Goal: Task Accomplishment & Management: Use online tool/utility

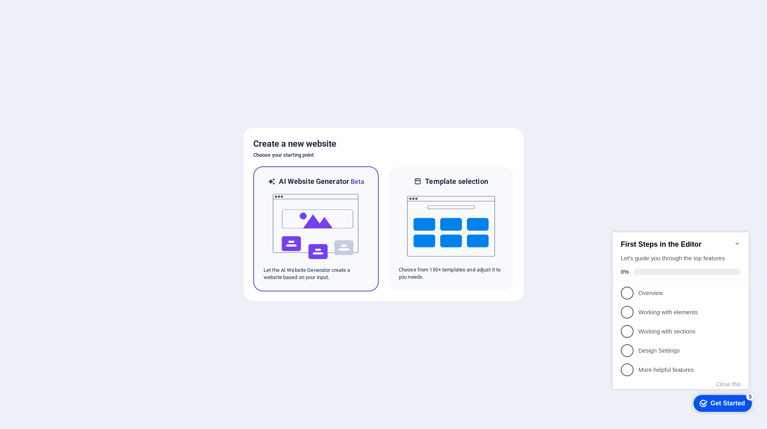
click at [345, 221] on img at bounding box center [316, 227] width 88 height 80
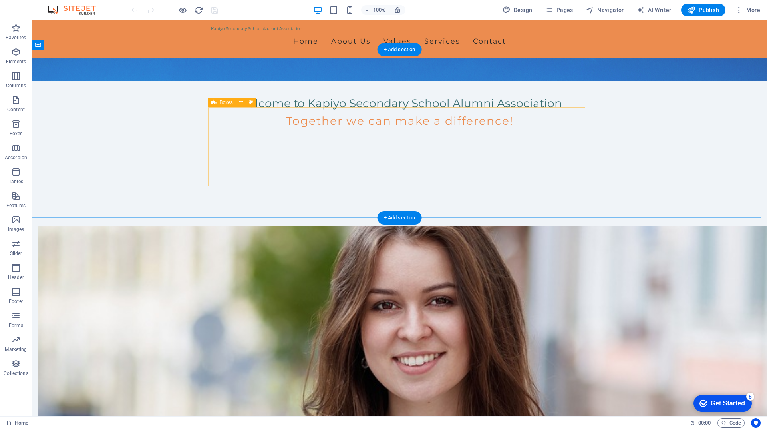
scroll to position [94, 0]
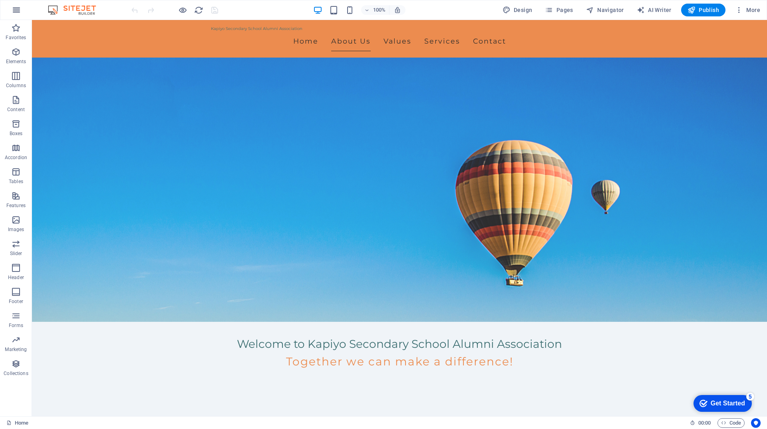
click at [18, 10] on icon "button" at bounding box center [17, 10] width 10 height 10
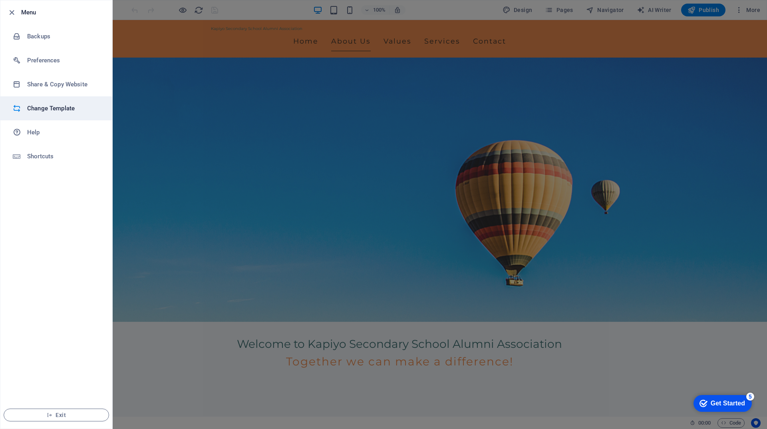
click at [54, 111] on h6 "Change Template" at bounding box center [64, 108] width 74 height 10
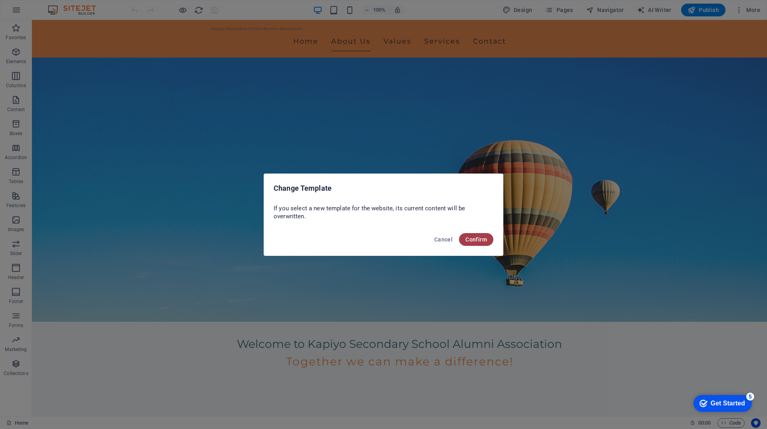
click at [475, 240] on span "Confirm" at bounding box center [476, 239] width 22 height 6
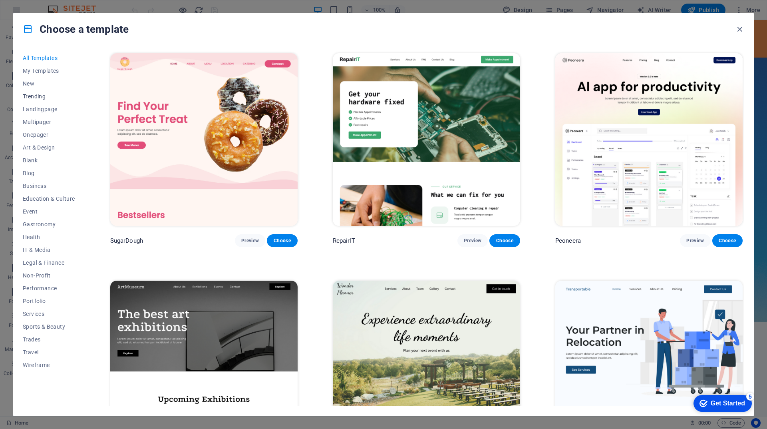
click at [43, 97] on span "Trending" at bounding box center [49, 96] width 52 height 6
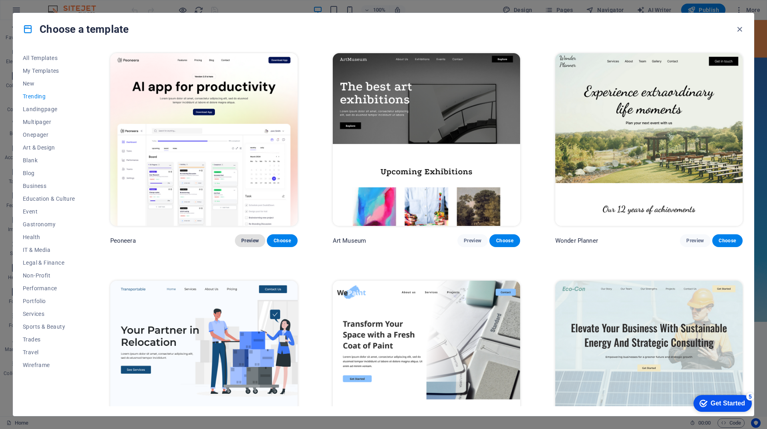
click at [248, 241] on span "Preview" at bounding box center [250, 240] width 18 height 6
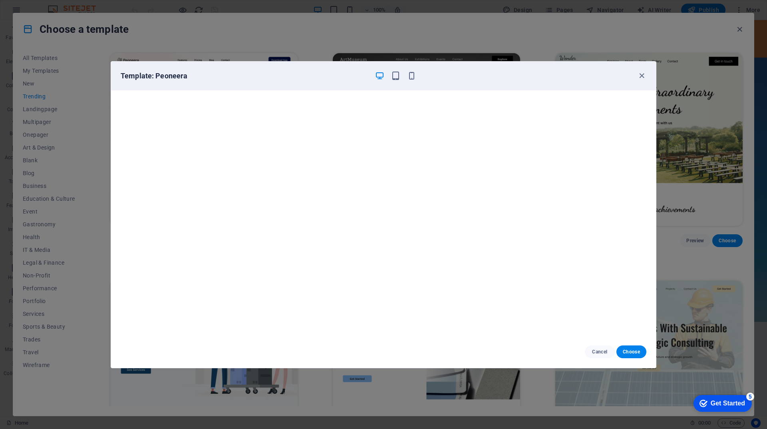
scroll to position [0, 0]
click at [639, 74] on icon "button" at bounding box center [641, 75] width 9 height 9
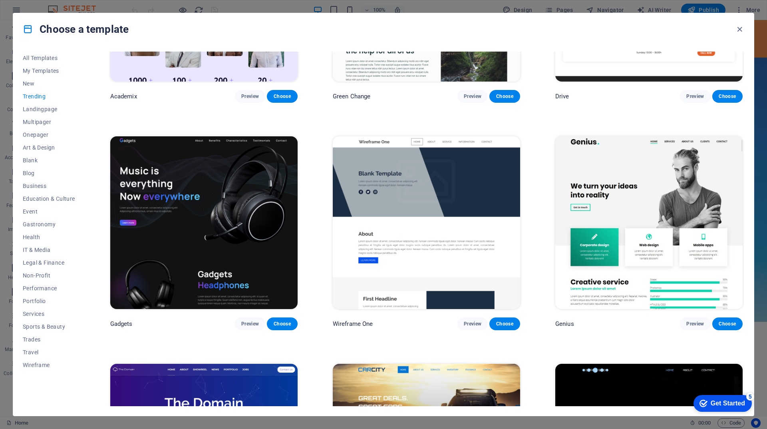
scroll to position [639, 0]
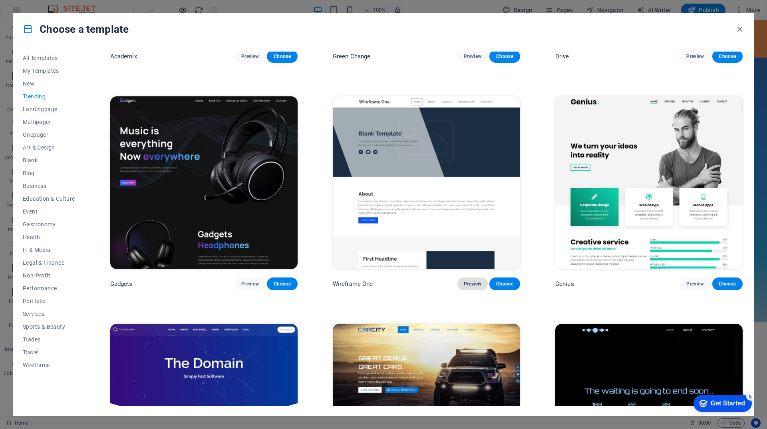
click at [474, 280] on span "Preview" at bounding box center [473, 283] width 18 height 6
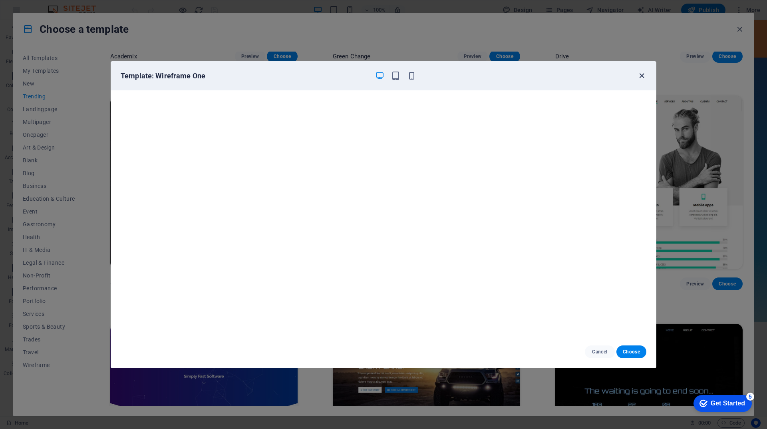
click at [641, 76] on icon "button" at bounding box center [641, 75] width 9 height 9
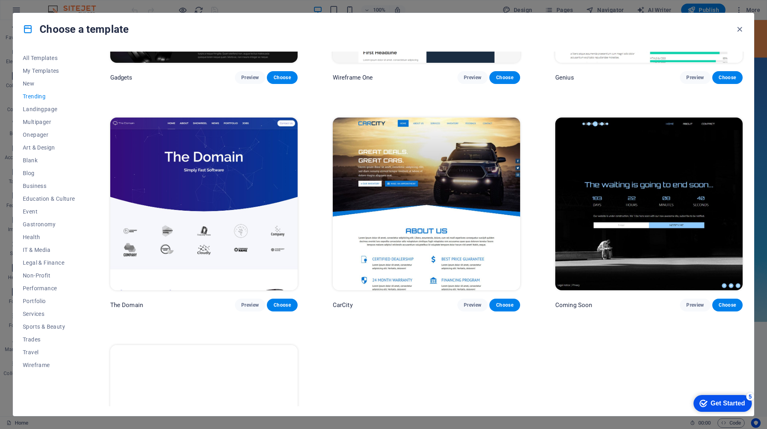
scroll to position [839, 0]
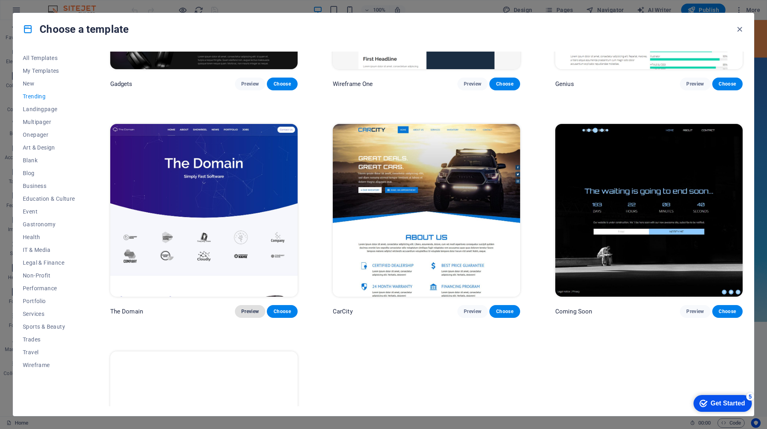
click at [244, 308] on span "Preview" at bounding box center [250, 311] width 18 height 6
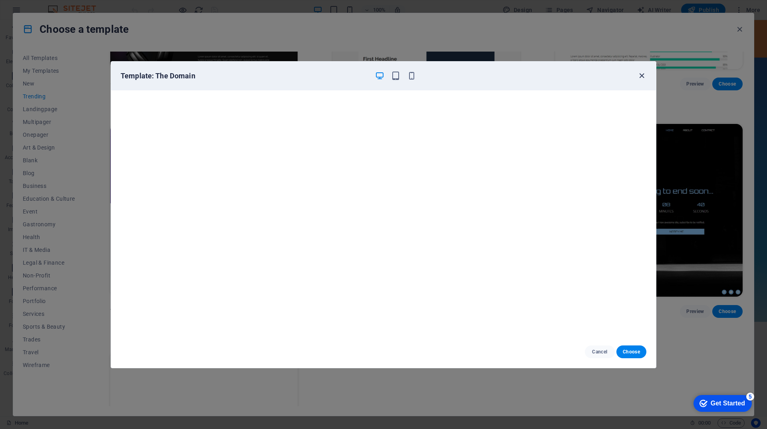
click at [643, 76] on icon "button" at bounding box center [641, 75] width 9 height 9
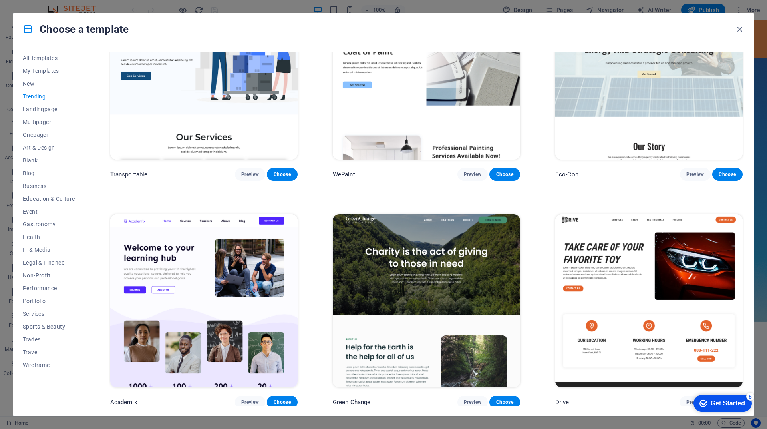
scroll to position [0, 0]
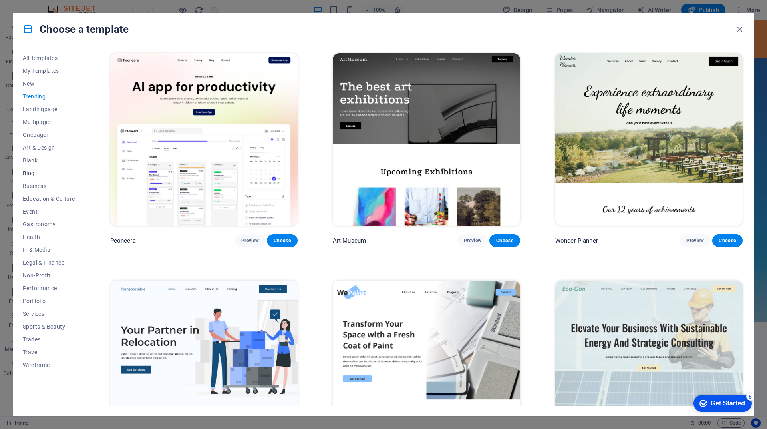
click at [47, 173] on span "Blog" at bounding box center [49, 173] width 52 height 6
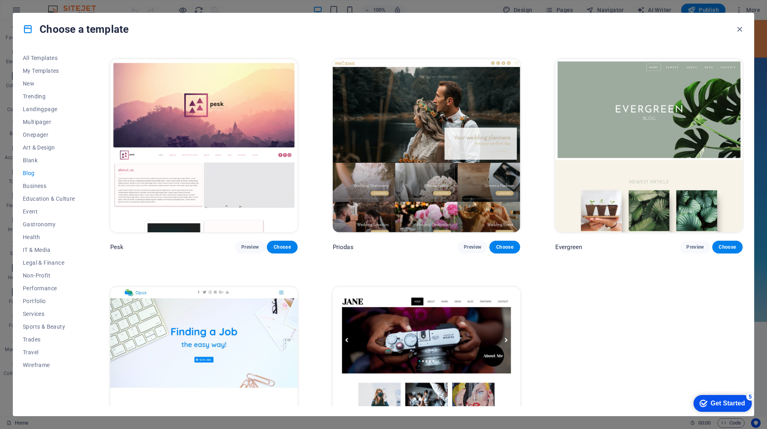
scroll to position [1425, 0]
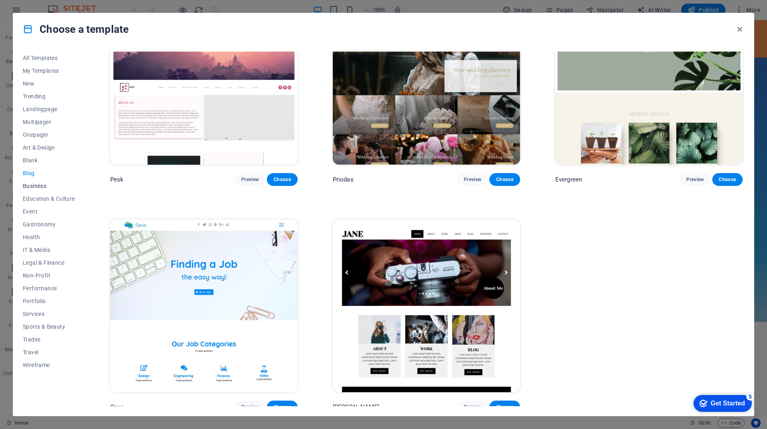
click at [42, 187] on span "Business" at bounding box center [49, 186] width 52 height 6
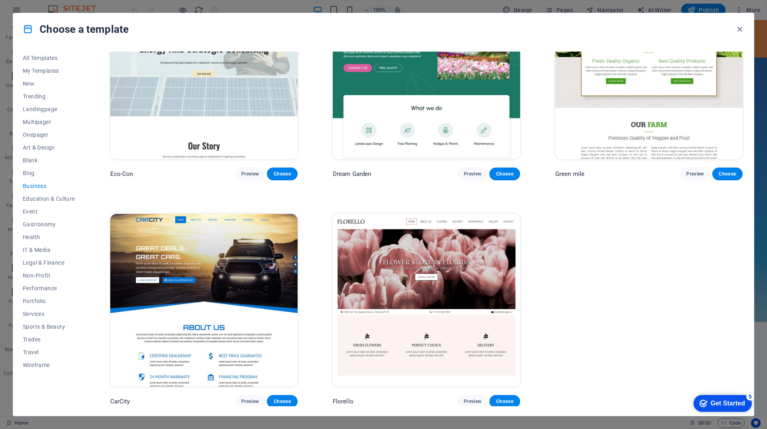
scroll to position [0, 0]
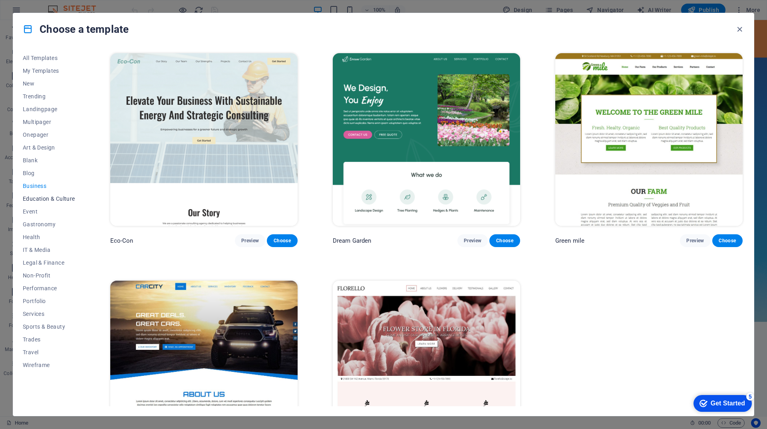
click at [59, 197] on span "Education & Culture" at bounding box center [49, 198] width 52 height 6
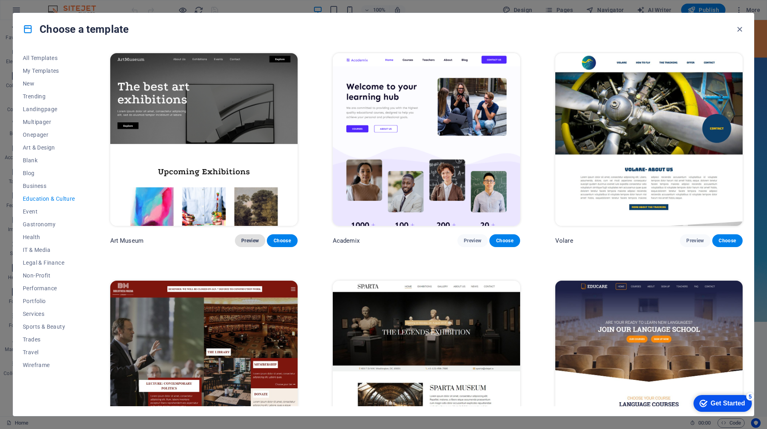
click at [243, 239] on span "Preview" at bounding box center [250, 240] width 18 height 6
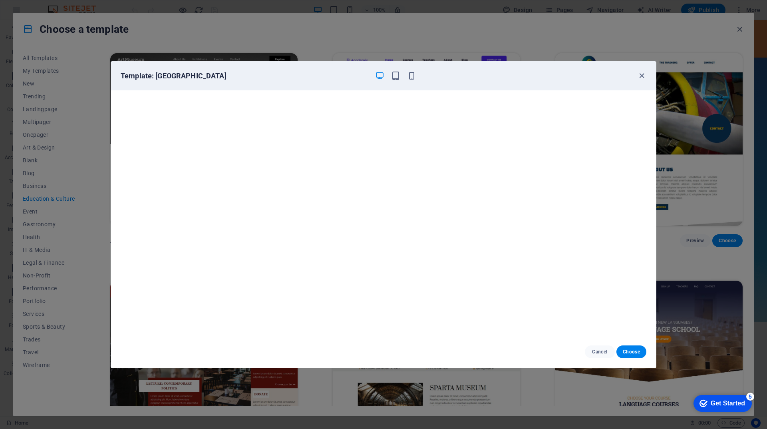
scroll to position [2, 0]
click at [642, 74] on icon "button" at bounding box center [641, 75] width 9 height 9
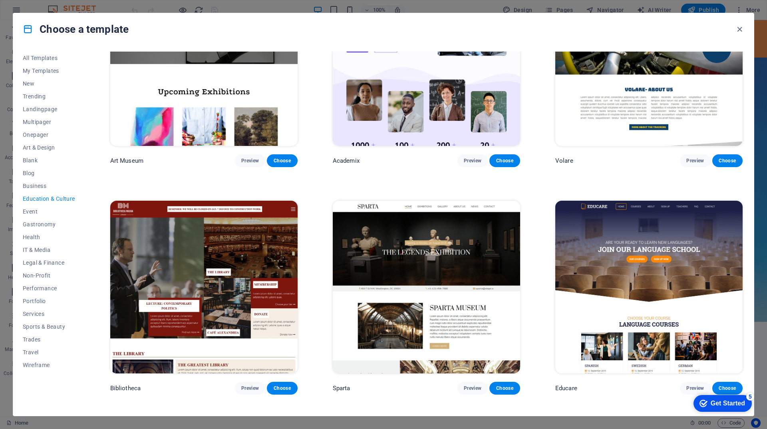
scroll to position [160, 0]
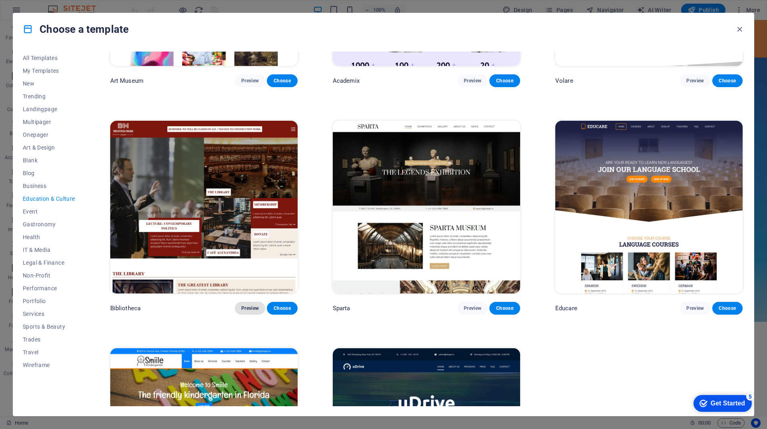
click at [246, 305] on span "Preview" at bounding box center [250, 308] width 18 height 6
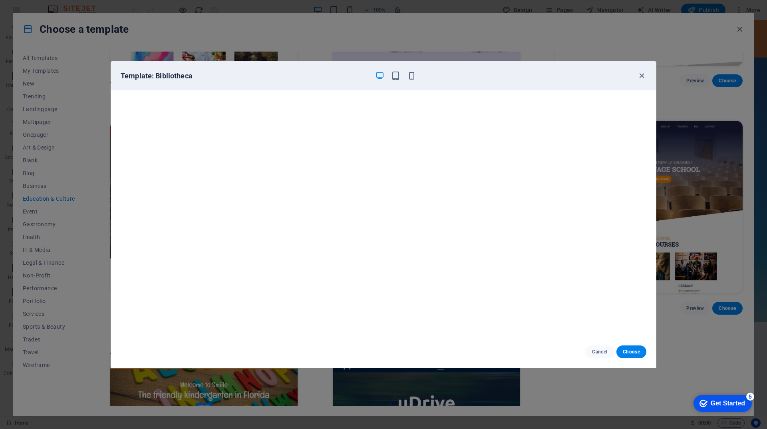
scroll to position [2, 0]
click at [643, 77] on icon "button" at bounding box center [641, 75] width 9 height 9
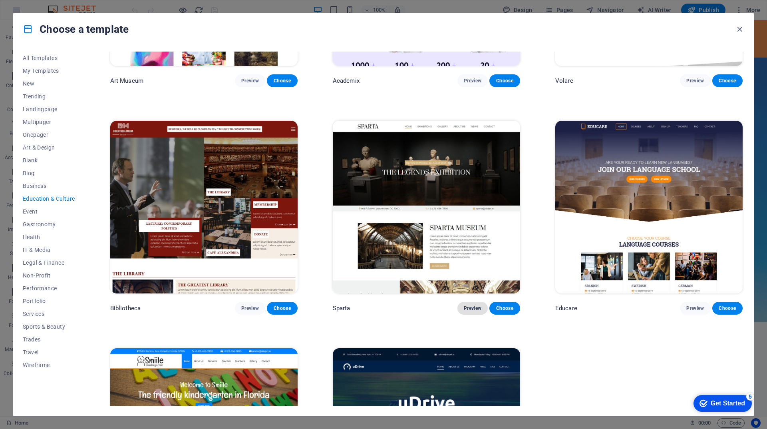
click at [470, 307] on span "Preview" at bounding box center [473, 308] width 18 height 6
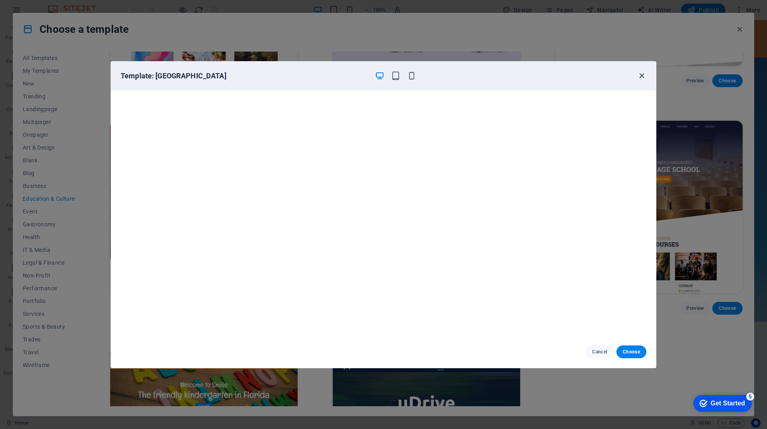
click at [641, 73] on icon "button" at bounding box center [641, 75] width 9 height 9
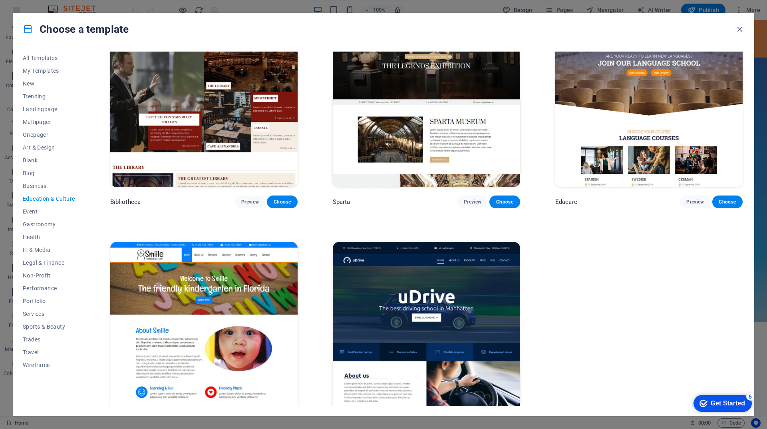
scroll to position [293, 0]
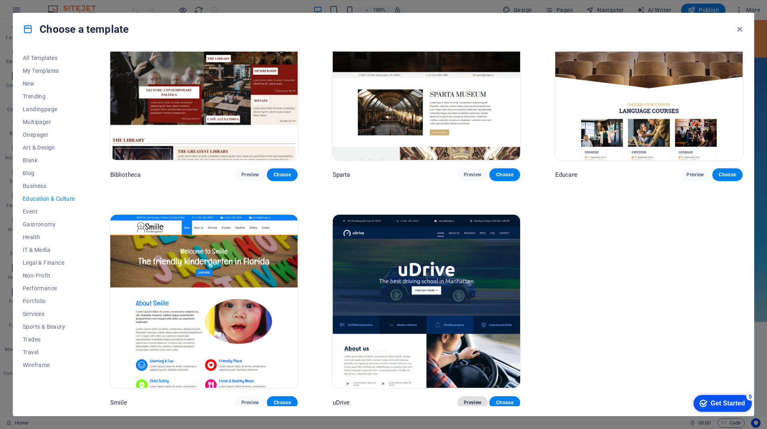
click at [470, 399] on span "Preview" at bounding box center [473, 402] width 18 height 6
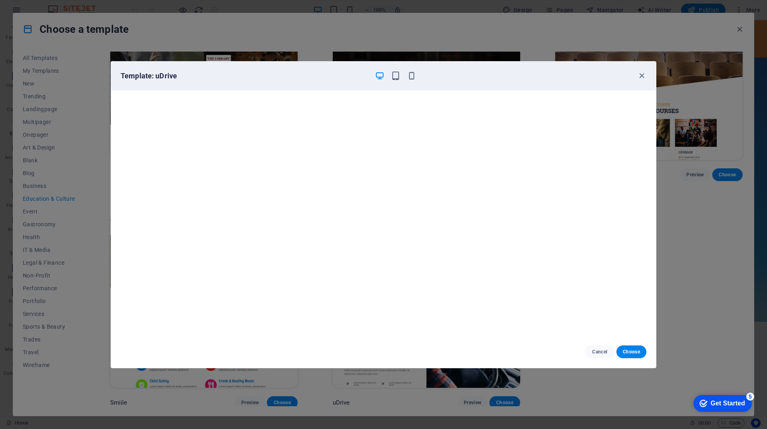
scroll to position [0, 0]
click at [640, 76] on icon "button" at bounding box center [641, 75] width 9 height 9
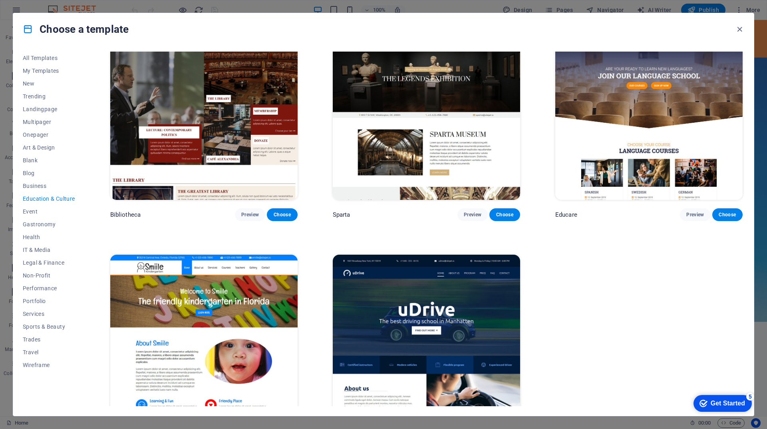
scroll to position [293, 0]
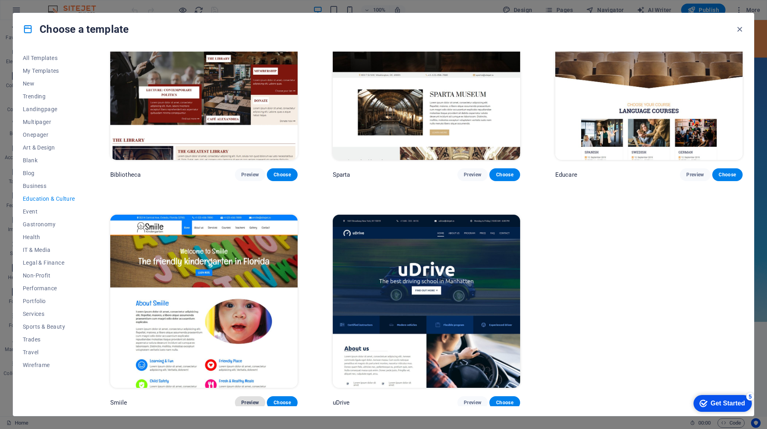
click at [247, 399] on span "Preview" at bounding box center [250, 402] width 18 height 6
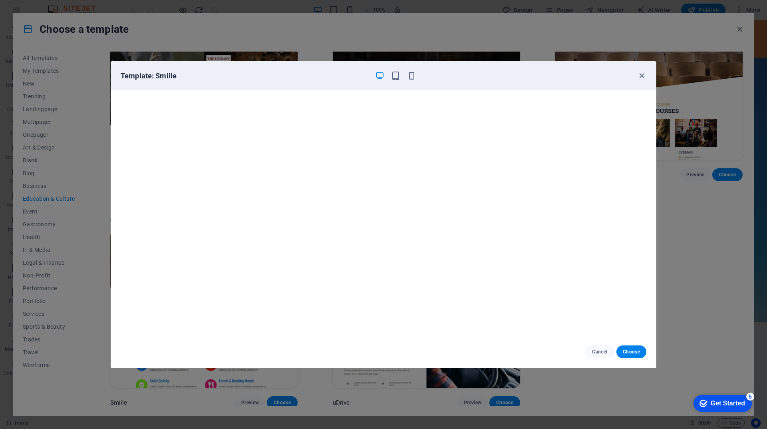
scroll to position [2, 0]
click at [642, 76] on icon "button" at bounding box center [641, 75] width 9 height 9
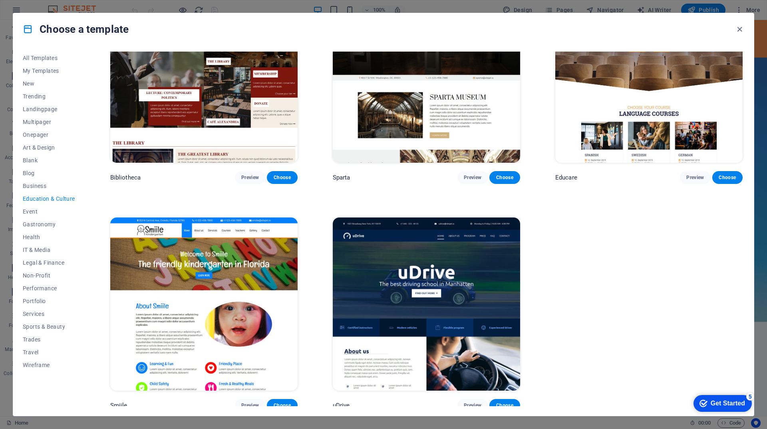
scroll to position [293, 0]
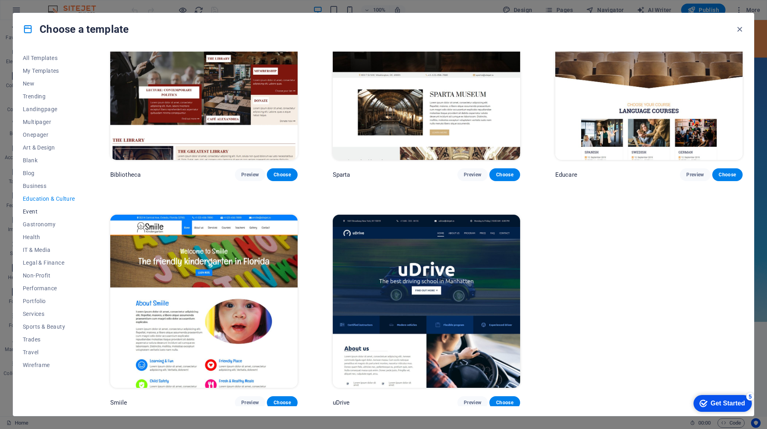
click at [32, 210] on span "Event" at bounding box center [49, 211] width 52 height 6
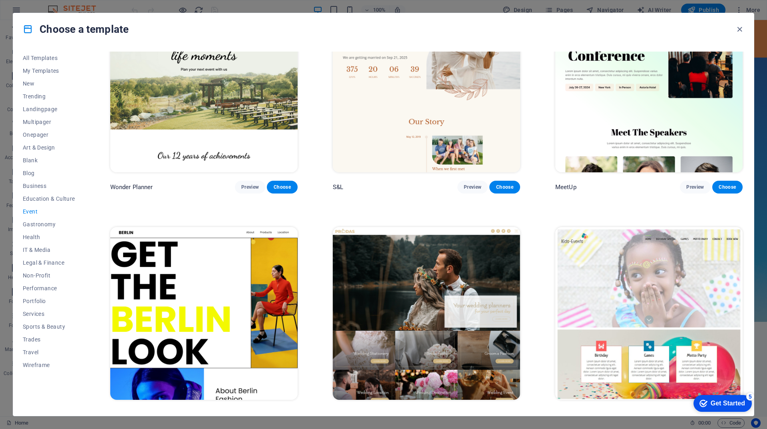
scroll to position [0, 0]
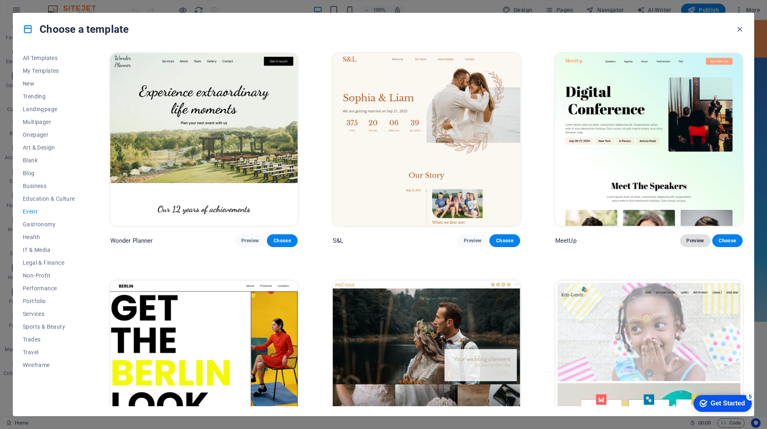
click at [686, 237] on span "Preview" at bounding box center [695, 240] width 18 height 6
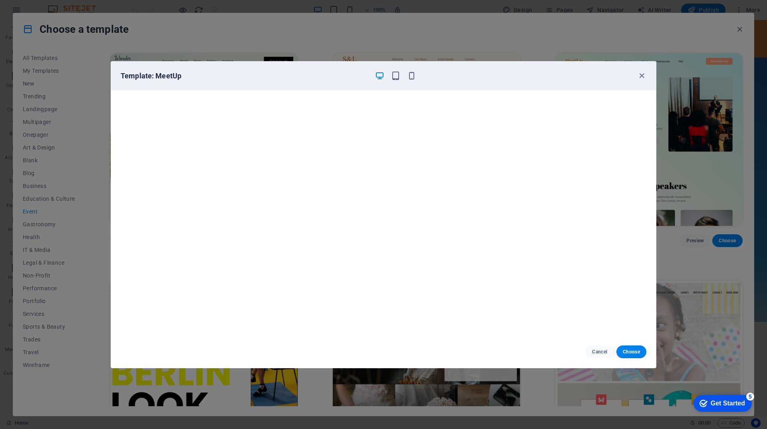
click at [643, 74] on icon "button" at bounding box center [641, 75] width 9 height 9
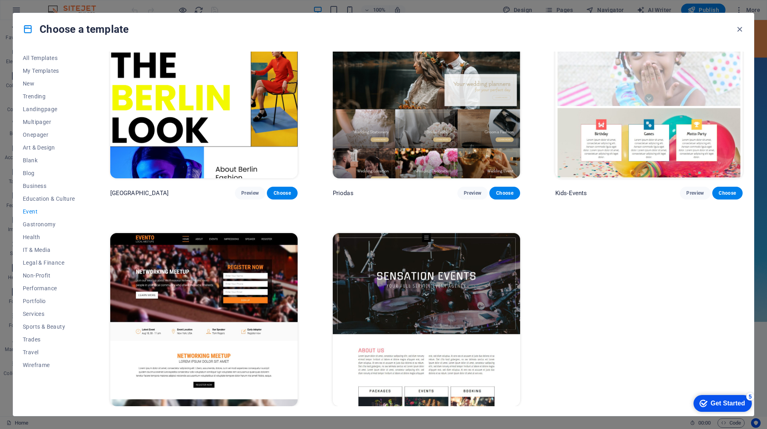
scroll to position [293, 0]
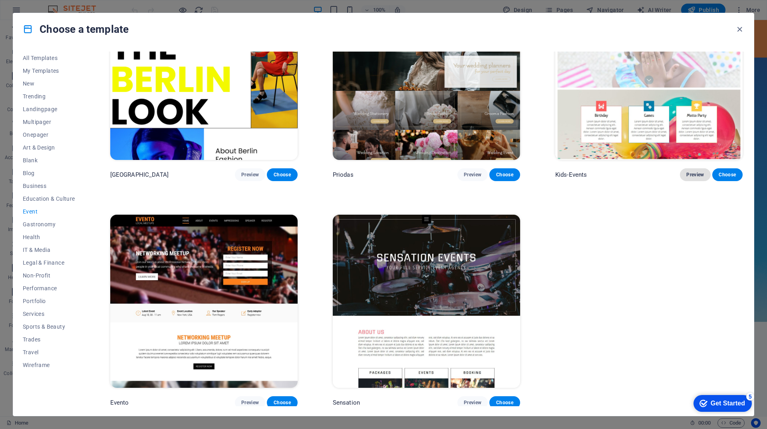
click at [690, 174] on span "Preview" at bounding box center [695, 174] width 18 height 6
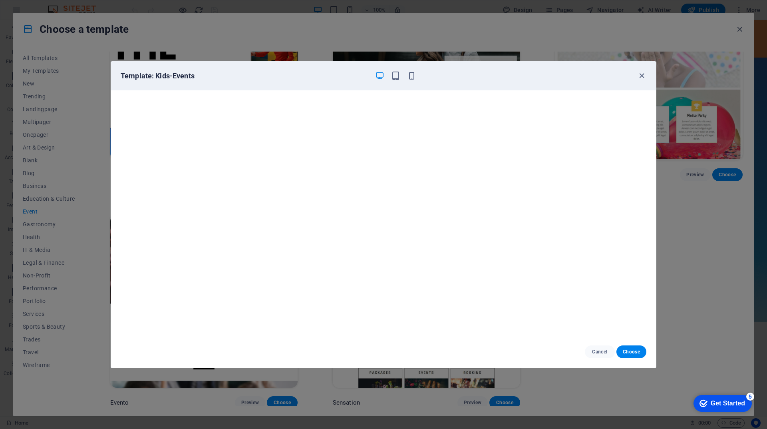
scroll to position [2, 0]
click at [641, 76] on icon "button" at bounding box center [641, 75] width 9 height 9
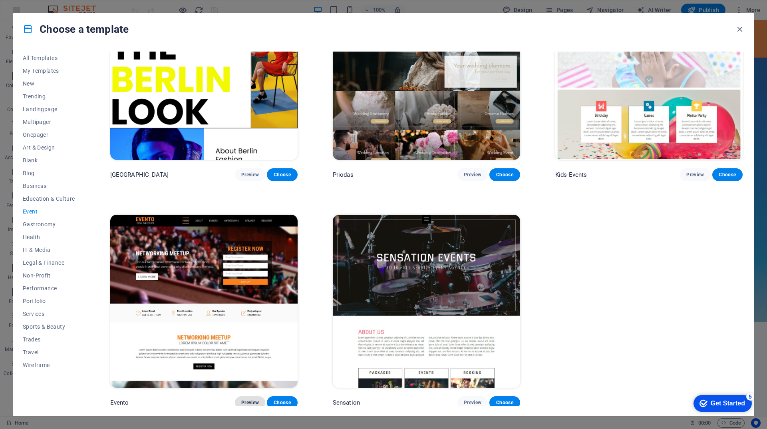
click at [252, 399] on span "Preview" at bounding box center [250, 402] width 18 height 6
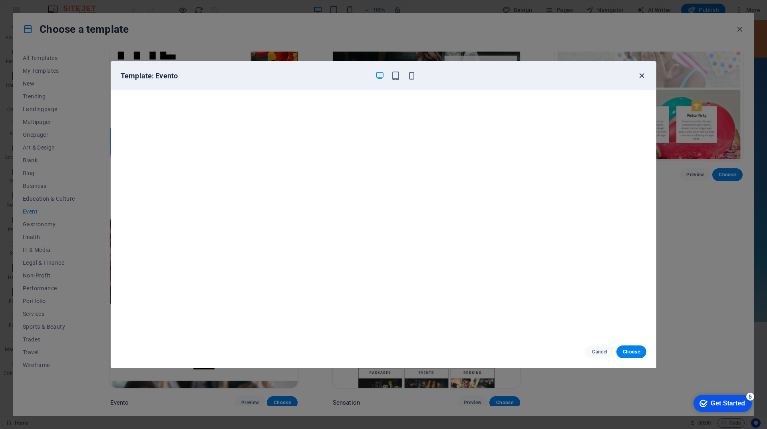
click at [643, 76] on icon "button" at bounding box center [641, 75] width 9 height 9
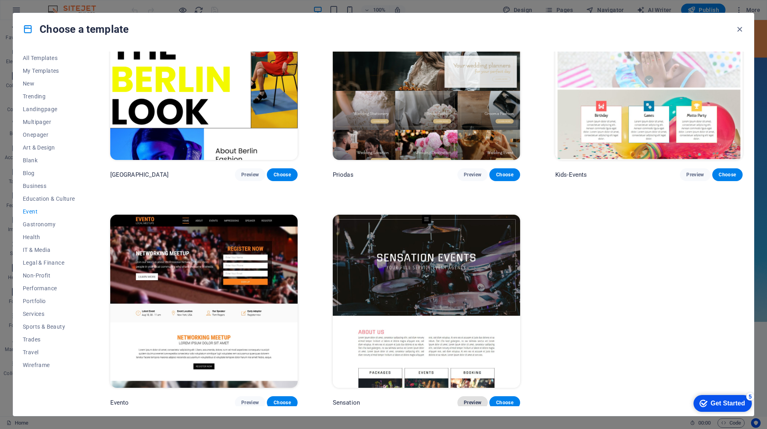
click at [475, 400] on span "Preview" at bounding box center [473, 402] width 18 height 6
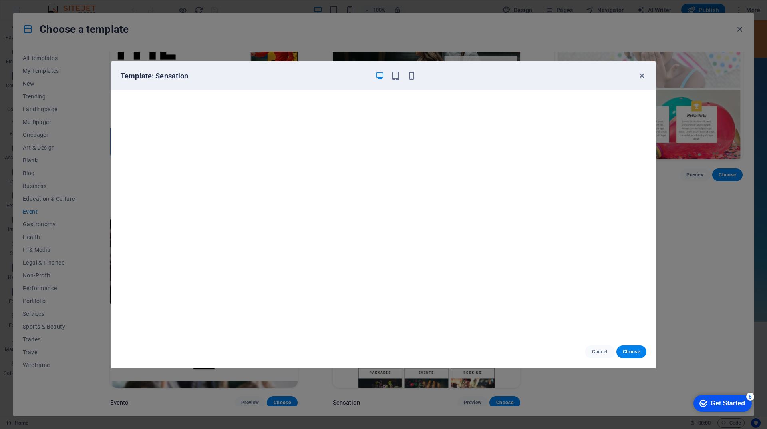
scroll to position [0, 0]
click at [639, 77] on icon "button" at bounding box center [641, 75] width 9 height 9
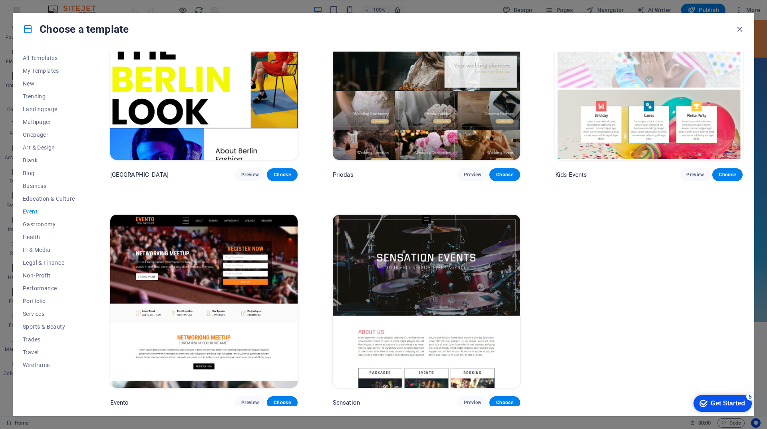
scroll to position [173, 0]
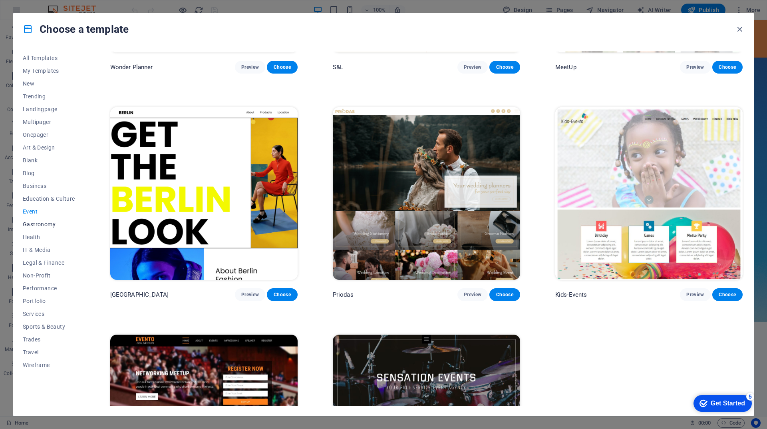
click at [54, 224] on span "Gastronomy" at bounding box center [49, 224] width 52 height 6
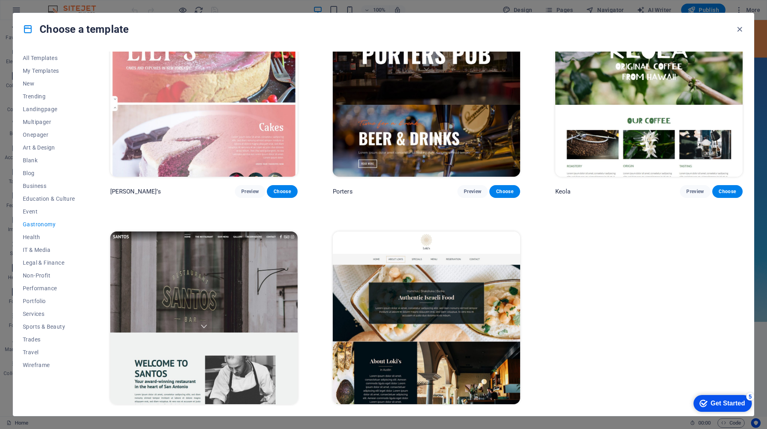
scroll to position [972, 0]
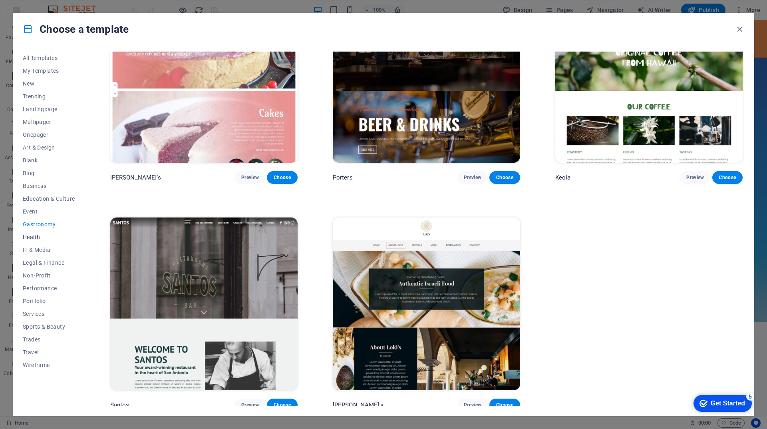
click at [34, 236] on span "Health" at bounding box center [49, 237] width 52 height 6
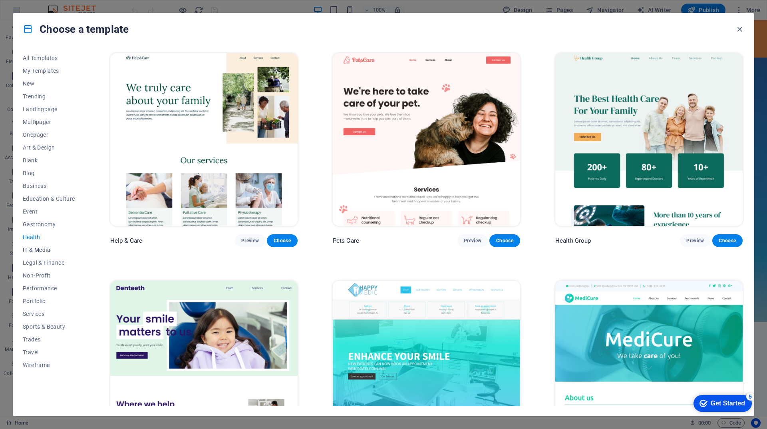
click at [26, 246] on span "IT & Media" at bounding box center [49, 249] width 52 height 6
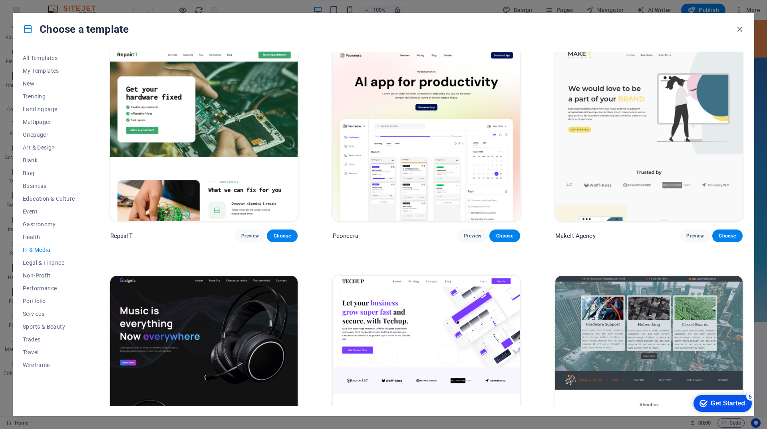
scroll to position [0, 0]
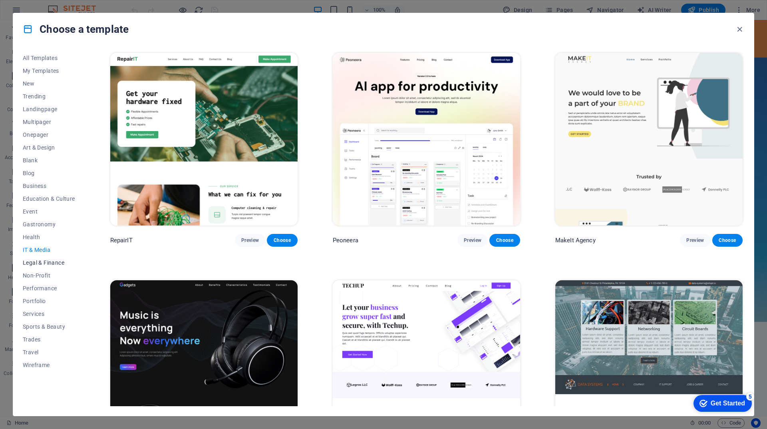
click at [52, 261] on span "Legal & Finance" at bounding box center [49, 262] width 52 height 6
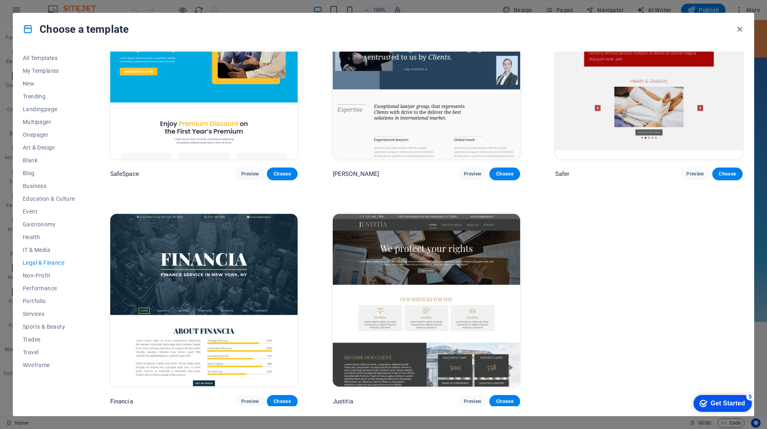
scroll to position [0, 0]
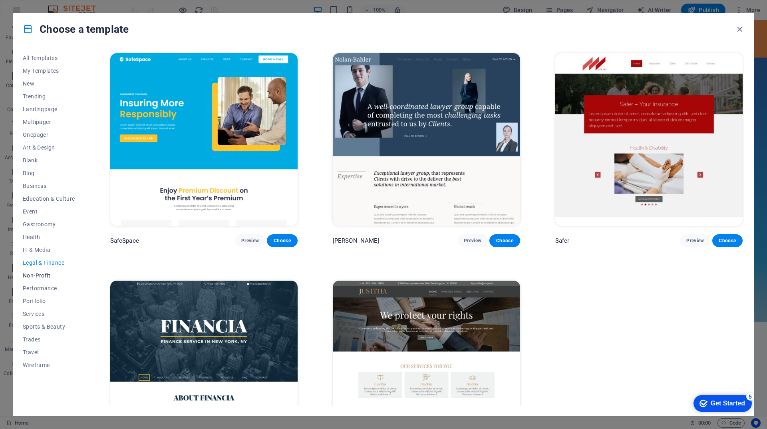
click at [30, 276] on span "Non-Profit" at bounding box center [49, 275] width 52 height 6
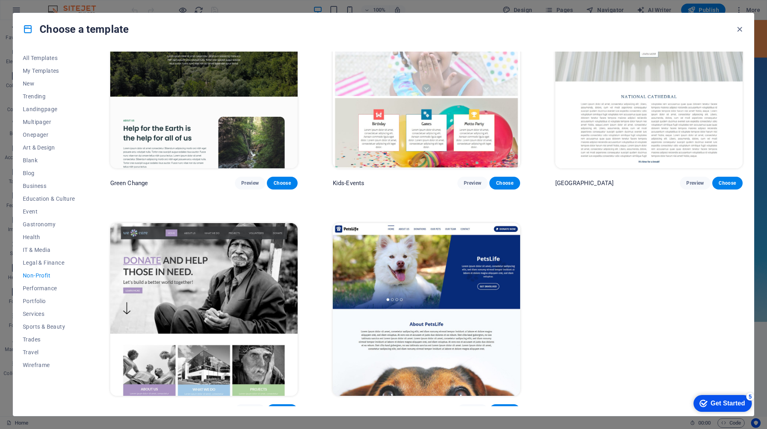
scroll to position [67, 0]
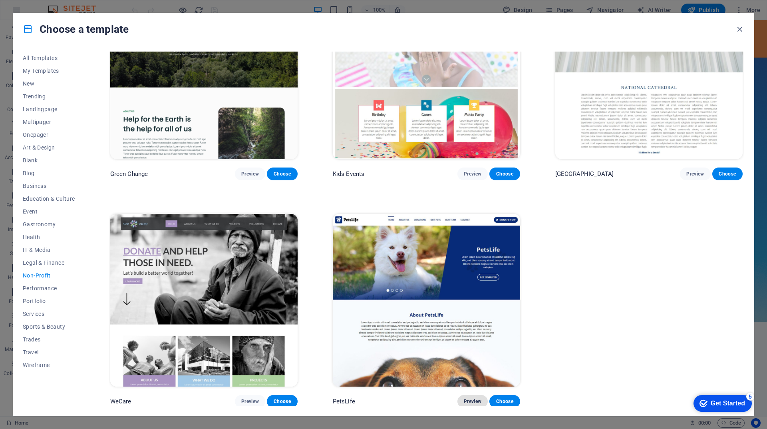
click at [472, 401] on span "Preview" at bounding box center [473, 401] width 18 height 6
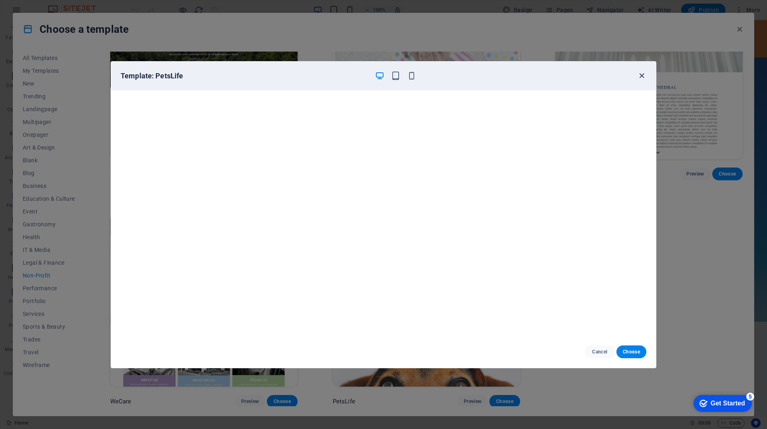
click at [643, 75] on icon "button" at bounding box center [641, 75] width 9 height 9
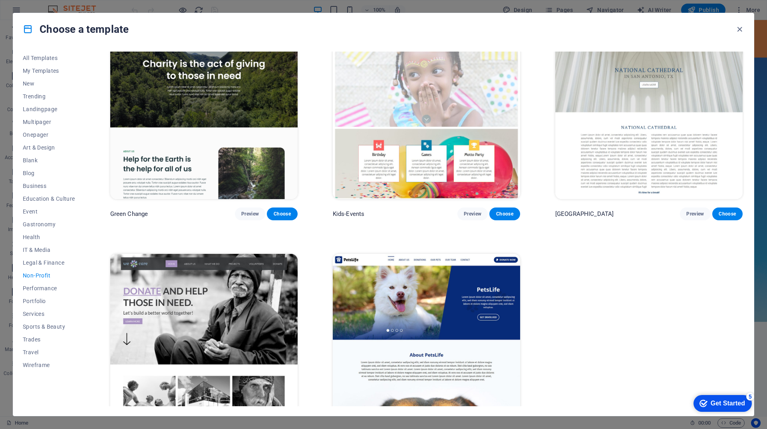
scroll to position [0, 0]
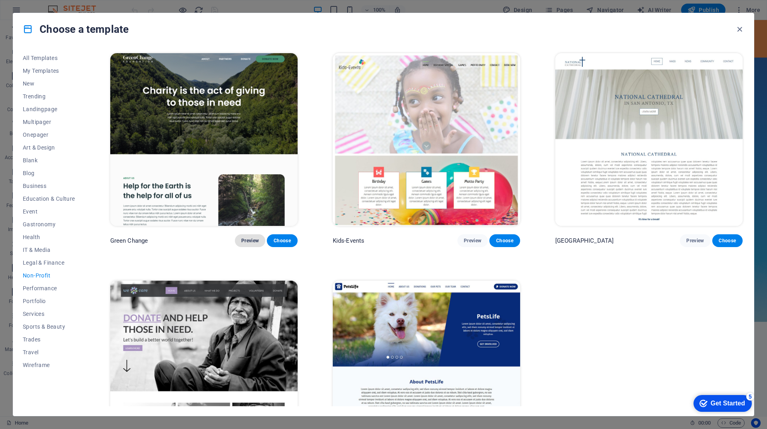
click at [248, 241] on span "Preview" at bounding box center [250, 240] width 18 height 6
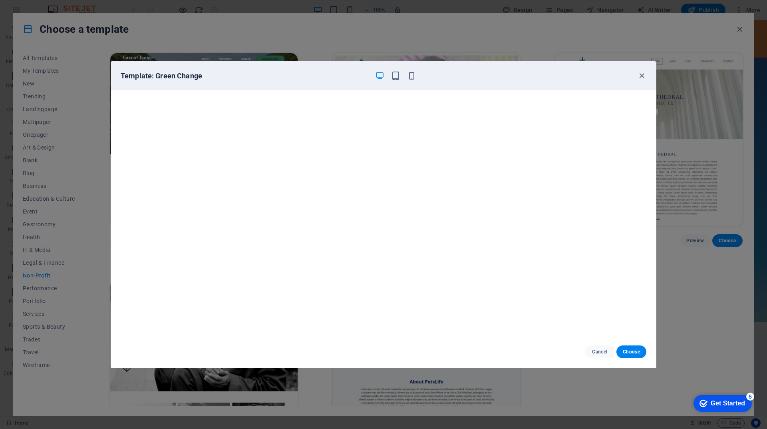
scroll to position [2, 0]
click at [639, 73] on icon "button" at bounding box center [641, 75] width 9 height 9
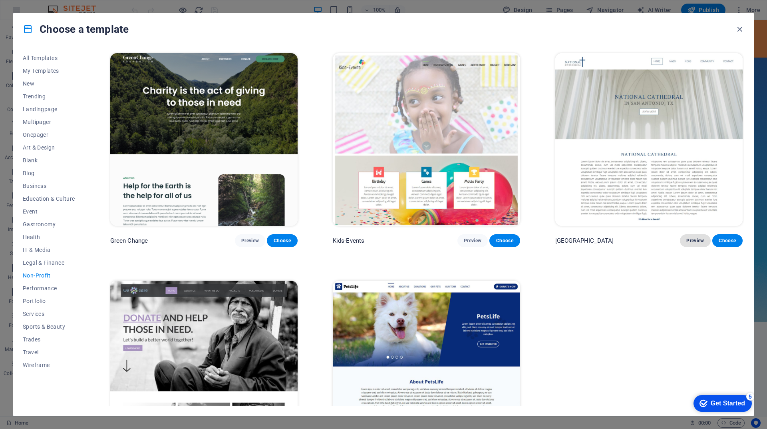
click at [696, 237] on span "Preview" at bounding box center [695, 240] width 18 height 6
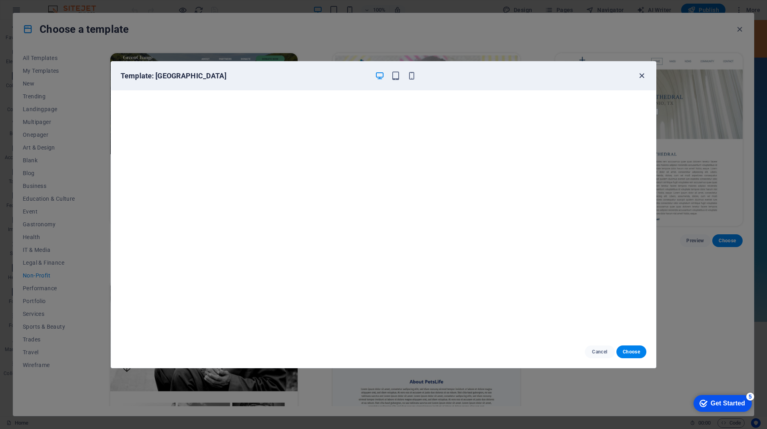
click at [641, 76] on icon "button" at bounding box center [641, 75] width 9 height 9
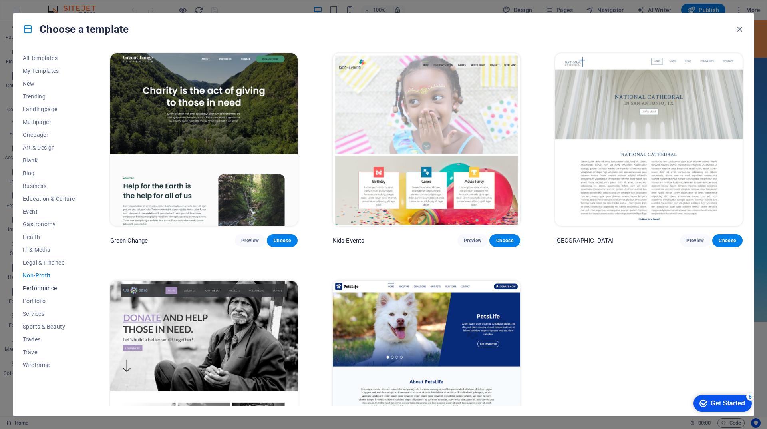
click at [43, 286] on span "Performance" at bounding box center [49, 288] width 52 height 6
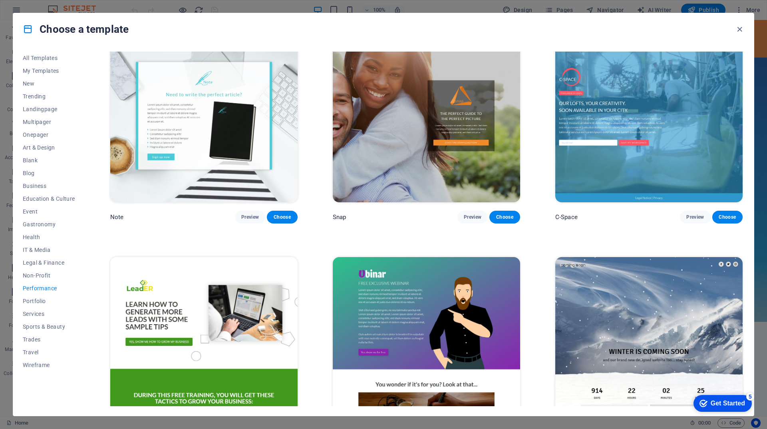
scroll to position [719, 0]
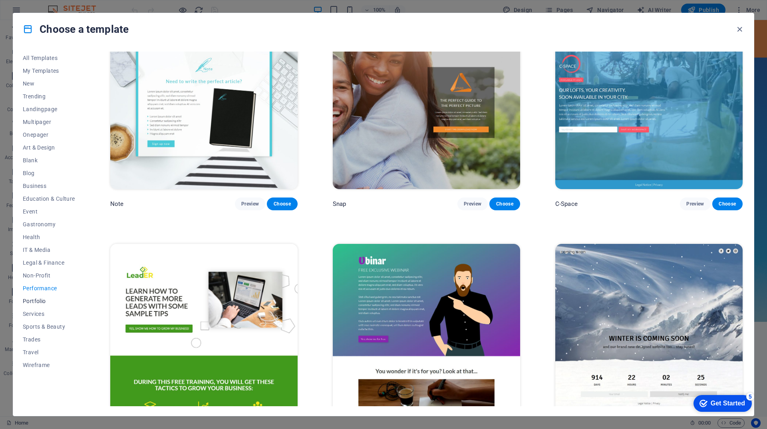
click at [39, 301] on span "Portfolio" at bounding box center [49, 301] width 52 height 6
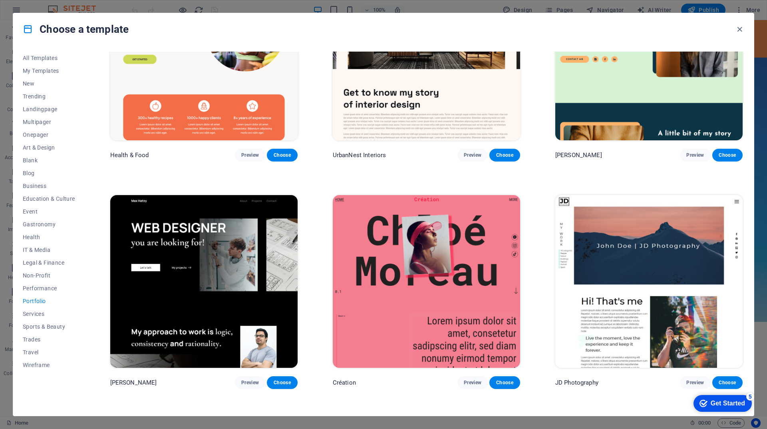
scroll to position [200, 0]
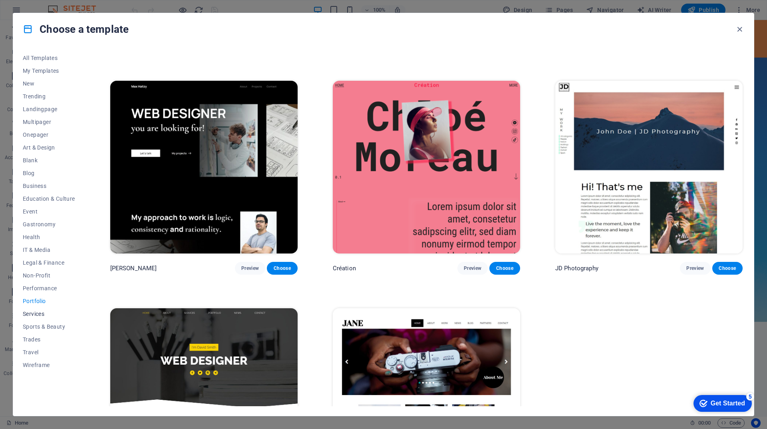
click at [38, 313] on span "Services" at bounding box center [49, 313] width 52 height 6
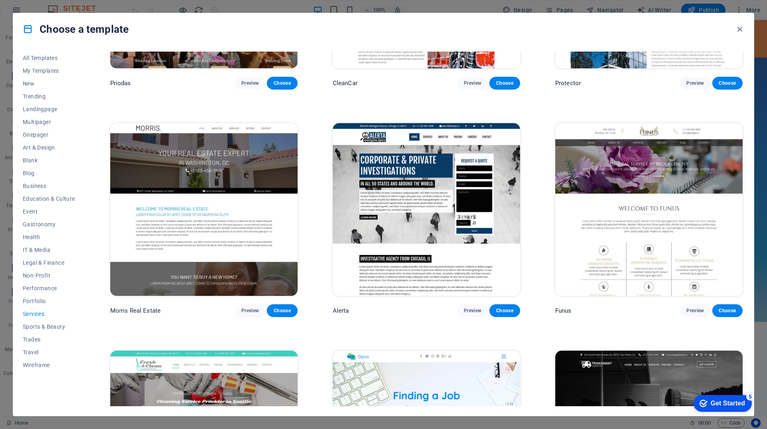
scroll to position [640, 0]
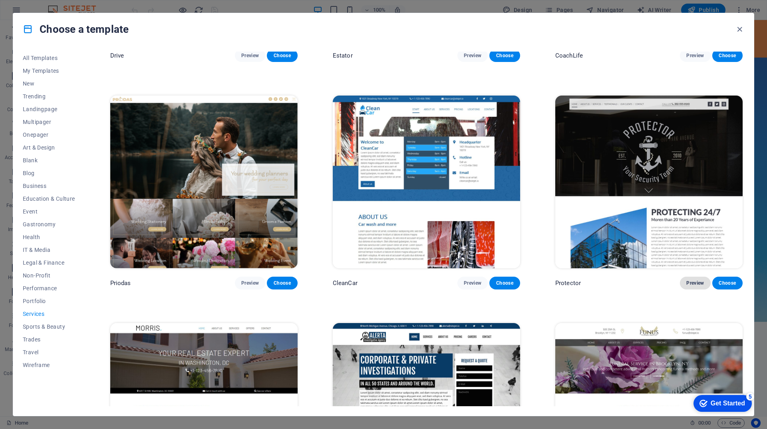
click at [691, 276] on button "Preview" at bounding box center [695, 282] width 30 height 13
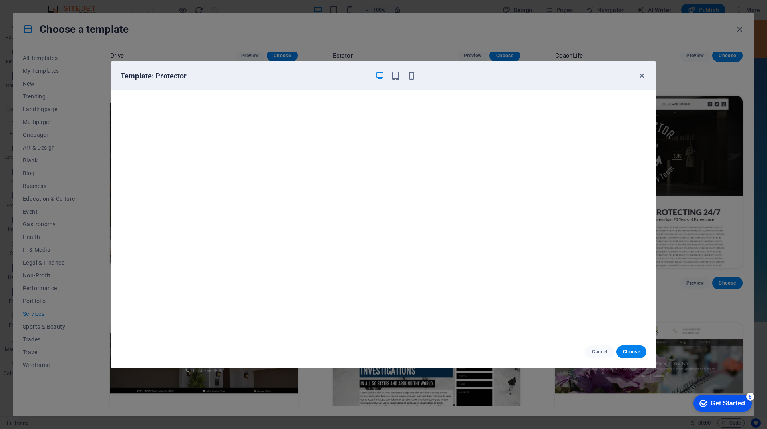
scroll to position [2, 0]
click at [640, 72] on icon "button" at bounding box center [641, 75] width 9 height 9
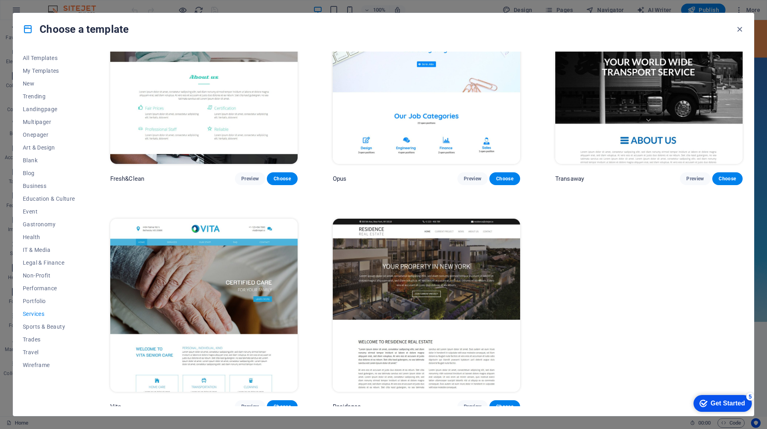
scroll to position [1199, 0]
click at [53, 325] on span "Sports & Beauty" at bounding box center [49, 326] width 52 height 6
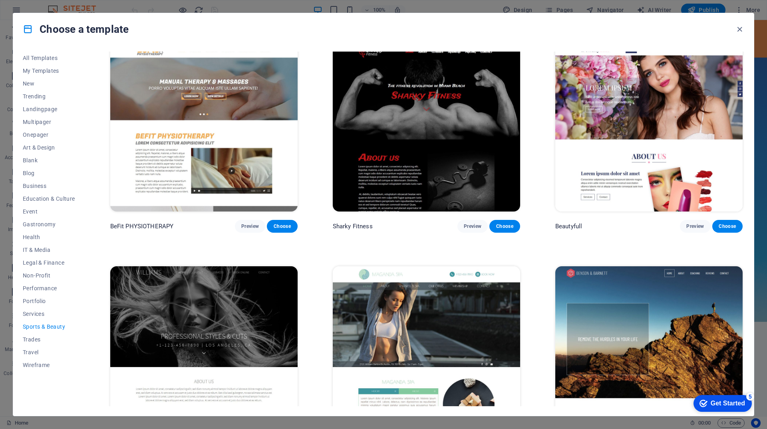
scroll to position [746, 0]
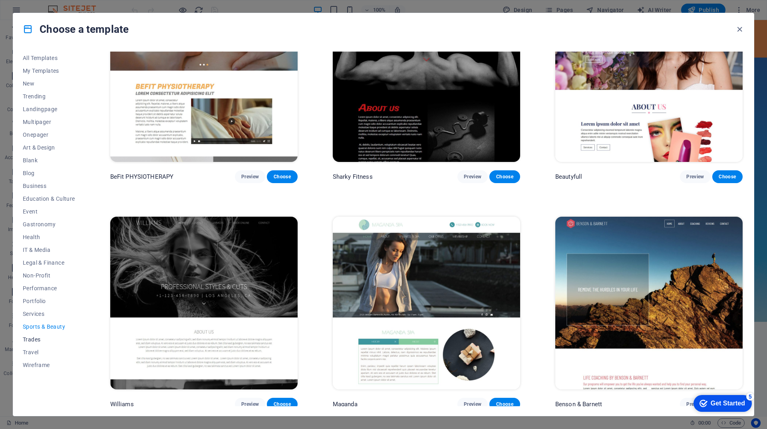
click at [32, 337] on span "Trades" at bounding box center [49, 339] width 52 height 6
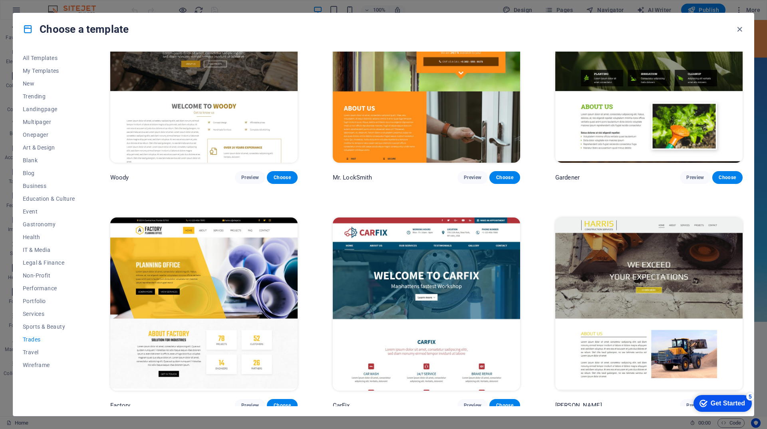
scroll to position [293, 0]
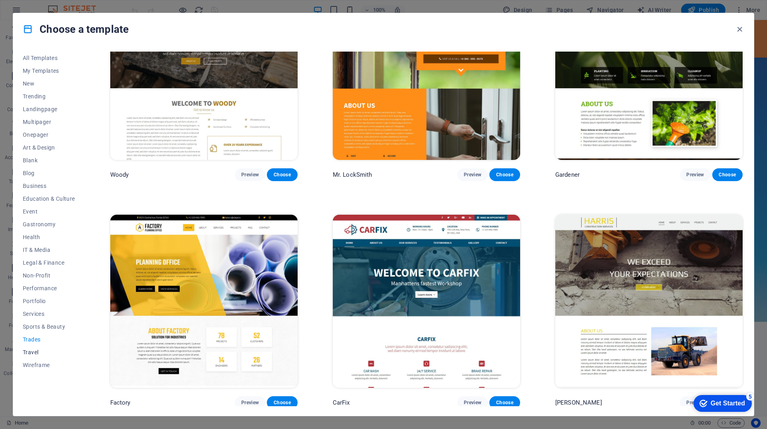
click at [34, 351] on span "Travel" at bounding box center [49, 352] width 52 height 6
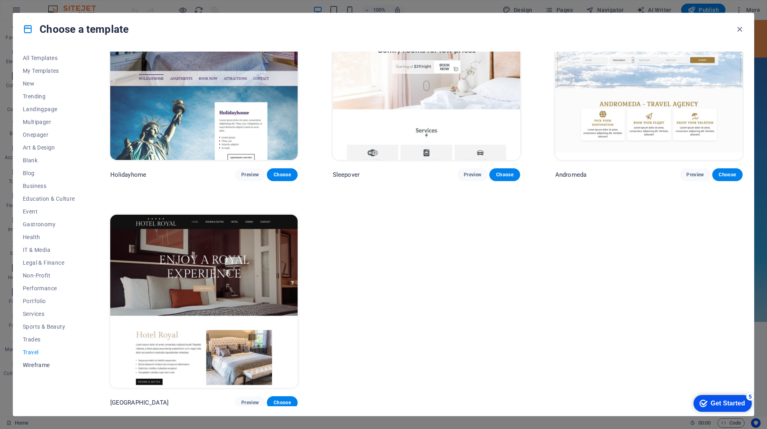
click at [44, 367] on span "Wireframe" at bounding box center [49, 364] width 52 height 6
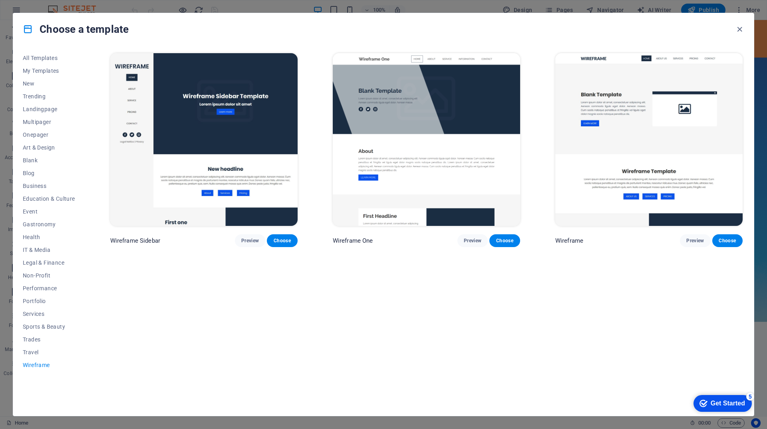
scroll to position [0, 0]
click at [37, 276] on span "Non-Profit" at bounding box center [49, 275] width 52 height 6
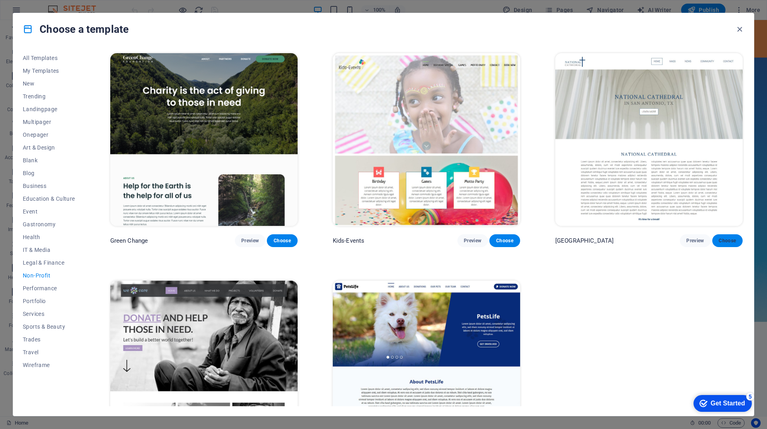
click at [728, 238] on span "Choose" at bounding box center [727, 240] width 18 height 6
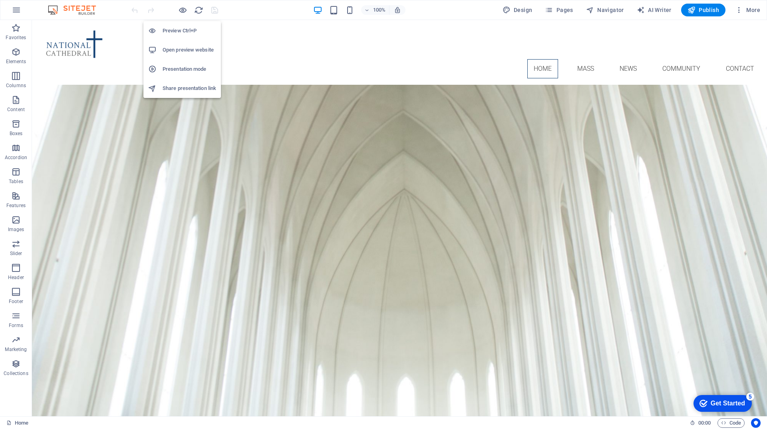
click at [179, 51] on h6 "Open preview website" at bounding box center [190, 50] width 54 height 10
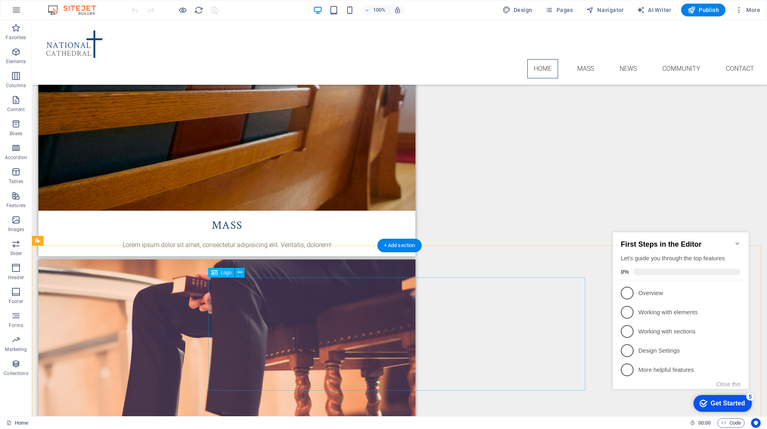
scroll to position [944, 0]
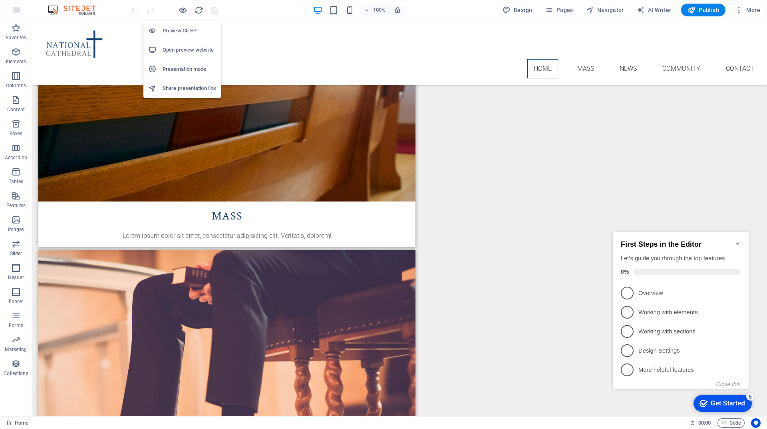
click at [184, 49] on h6 "Open preview website" at bounding box center [190, 50] width 54 height 10
